Goal: Task Accomplishment & Management: Manage account settings

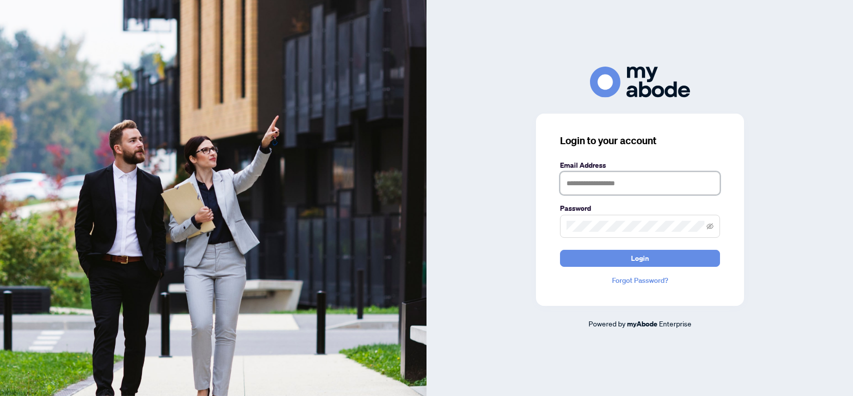
click at [571, 182] on input "text" at bounding box center [640, 183] width 160 height 23
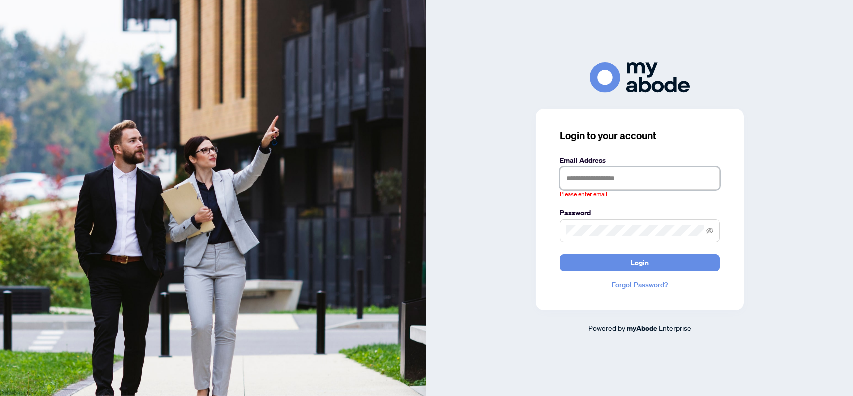
type input "**********"
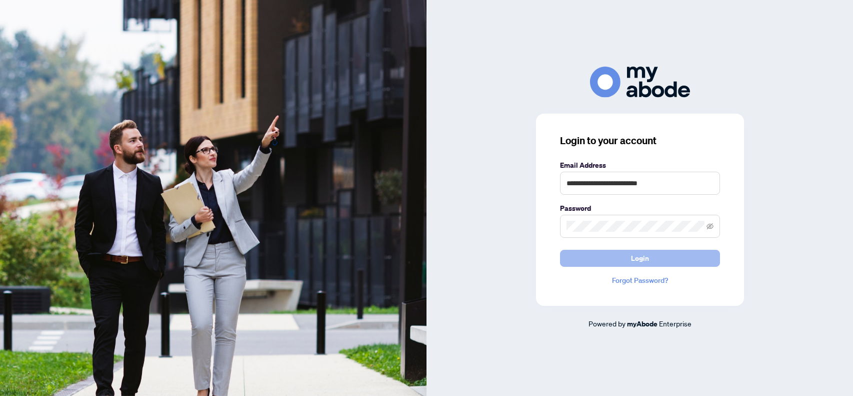
click at [631, 253] on button "Login" at bounding box center [640, 258] width 160 height 17
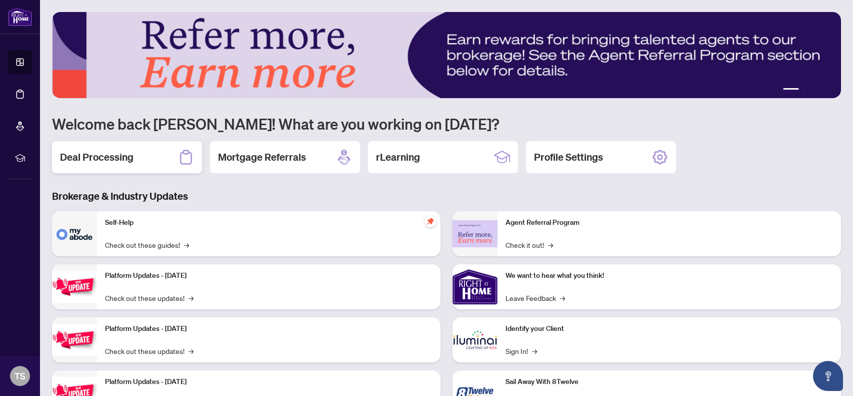
click at [98, 150] on h2 "Deal Processing" at bounding box center [97, 157] width 74 height 14
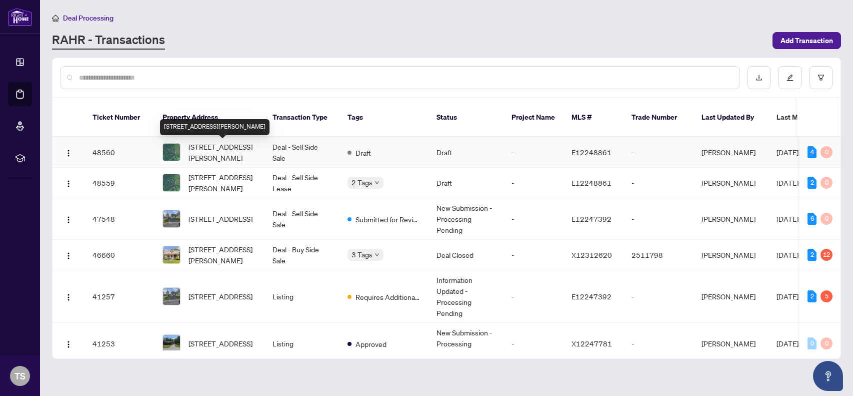
click at [229, 154] on span "[STREET_ADDRESS][PERSON_NAME]" at bounding box center [223, 152] width 68 height 22
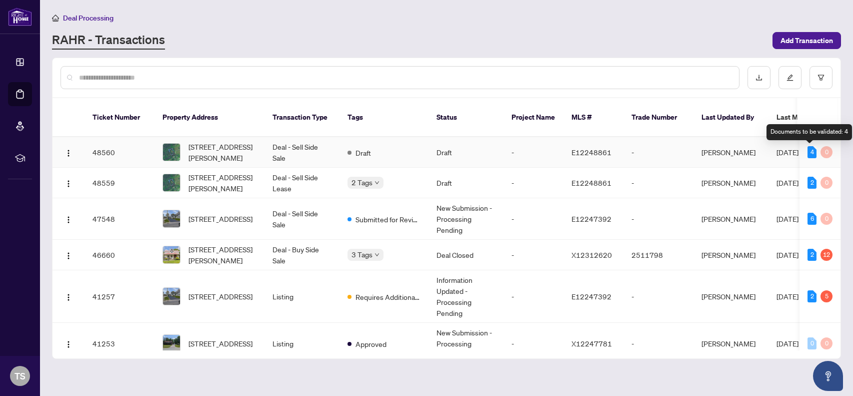
click at [810, 152] on div "4" at bounding box center [812, 152] width 9 height 12
click at [823, 152] on div "0" at bounding box center [827, 152] width 12 height 12
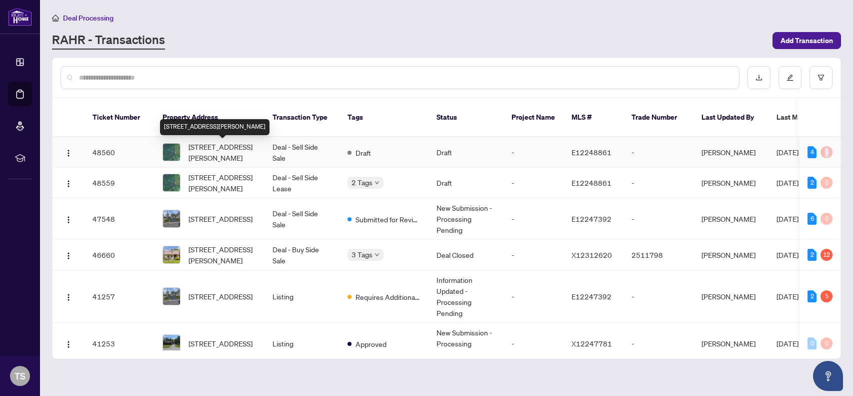
click at [202, 151] on span "[STREET_ADDRESS][PERSON_NAME]" at bounding box center [223, 152] width 68 height 22
